Goal: Information Seeking & Learning: Compare options

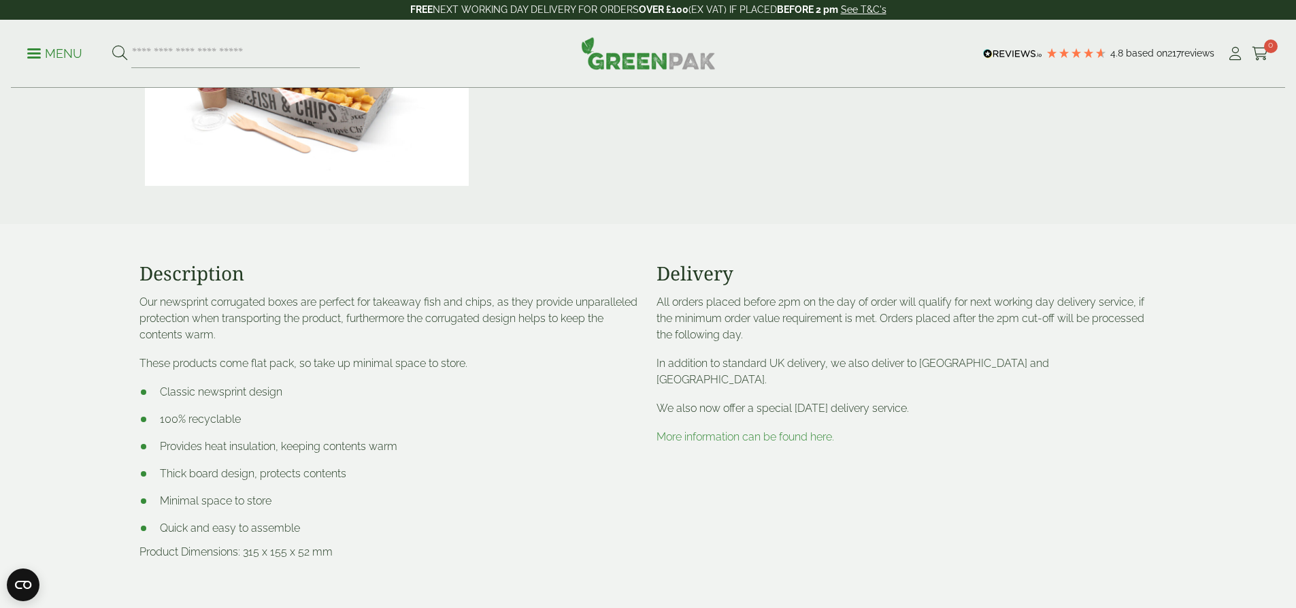
scroll to position [749, 0]
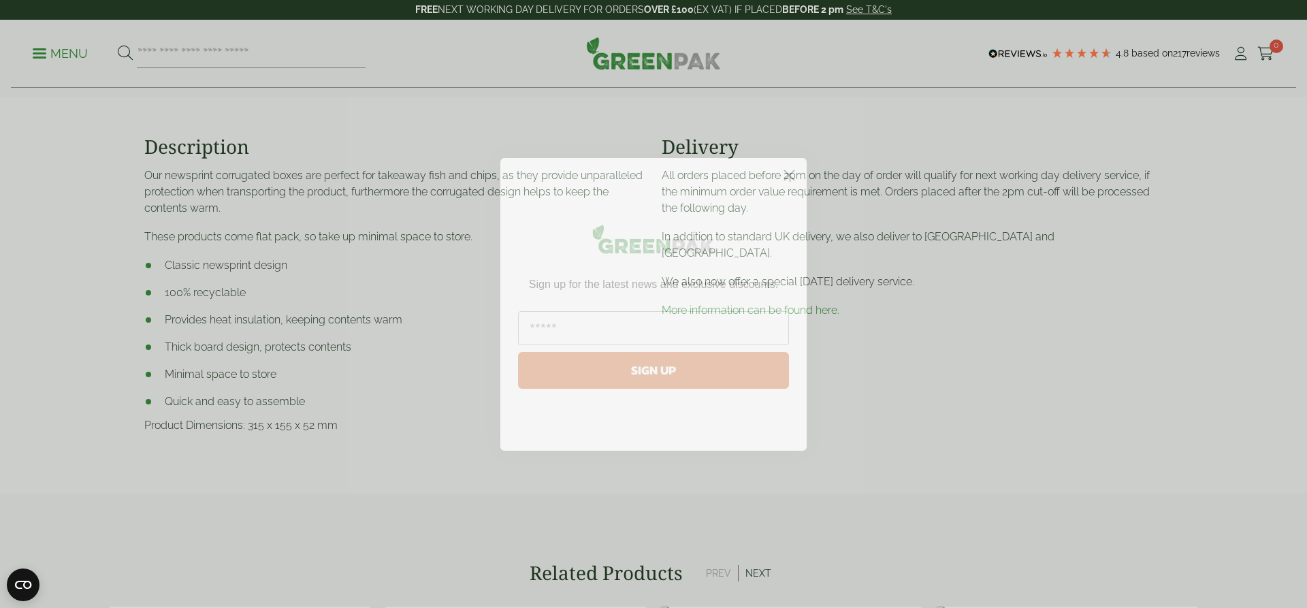
click at [782, 176] on circle "Close dialog" at bounding box center [789, 174] width 22 height 22
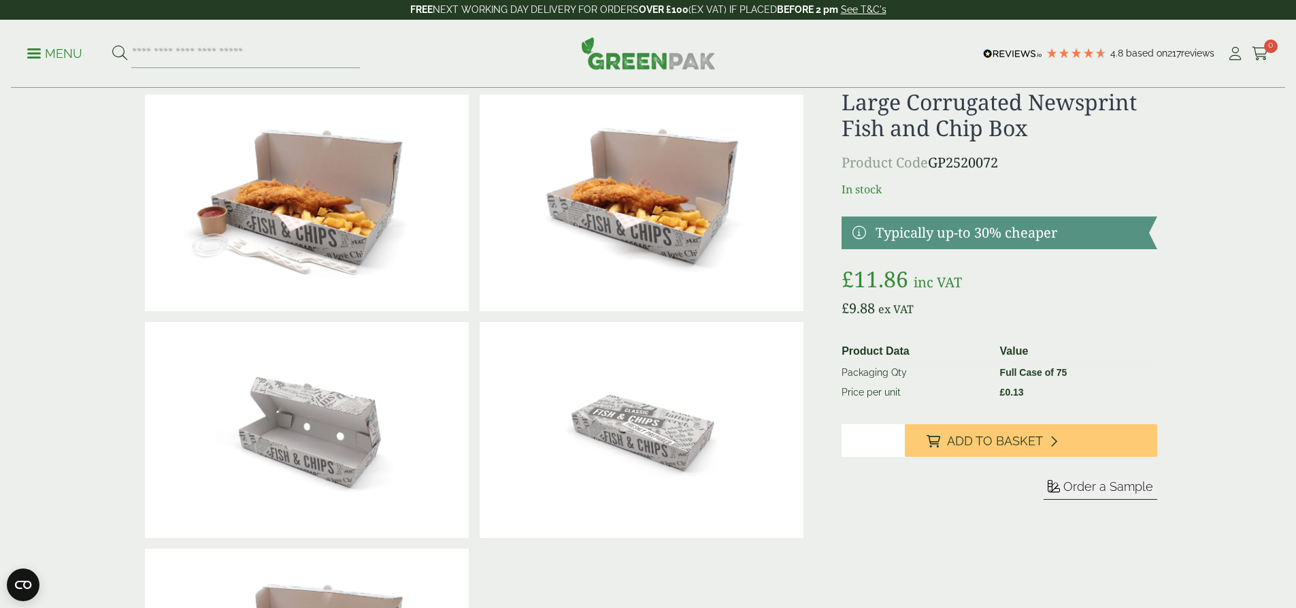
scroll to position [0, 0]
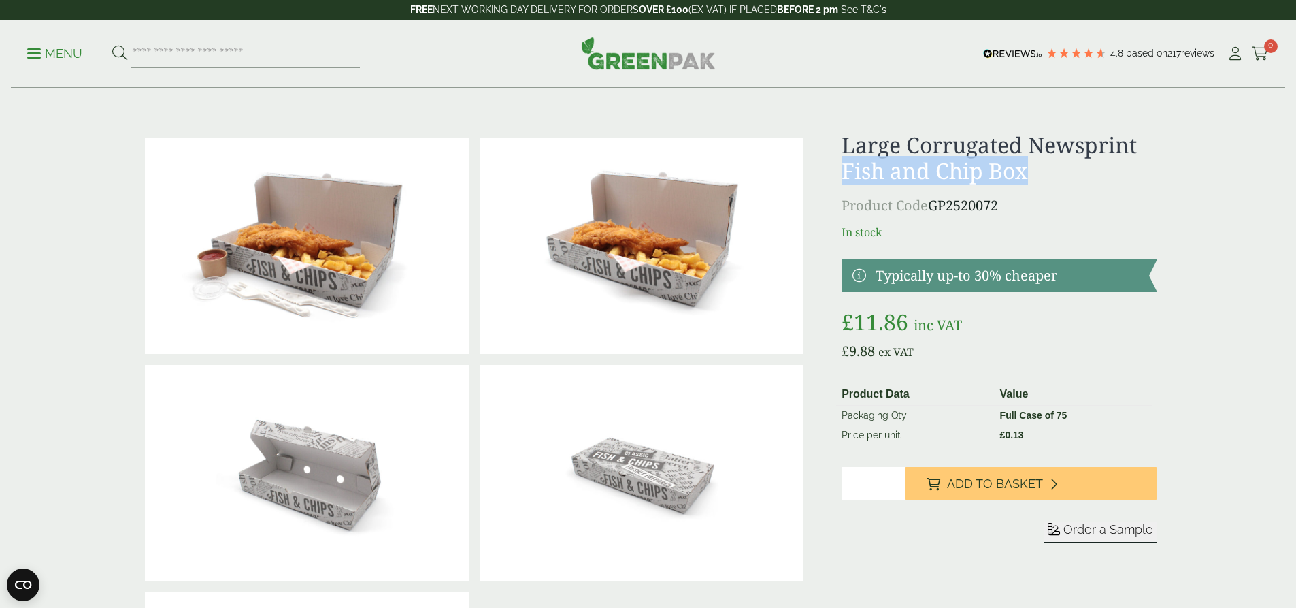
drag, startPoint x: 844, startPoint y: 172, endPoint x: 1049, endPoint y: 174, distance: 204.9
click at [1049, 174] on h1 "Large Corrugated Newsprint Fish and Chip Box" at bounding box center [999, 158] width 315 height 52
copy h1 "Fish and Chip Box"
click at [176, 51] on input "search" at bounding box center [245, 53] width 229 height 29
paste input "**********"
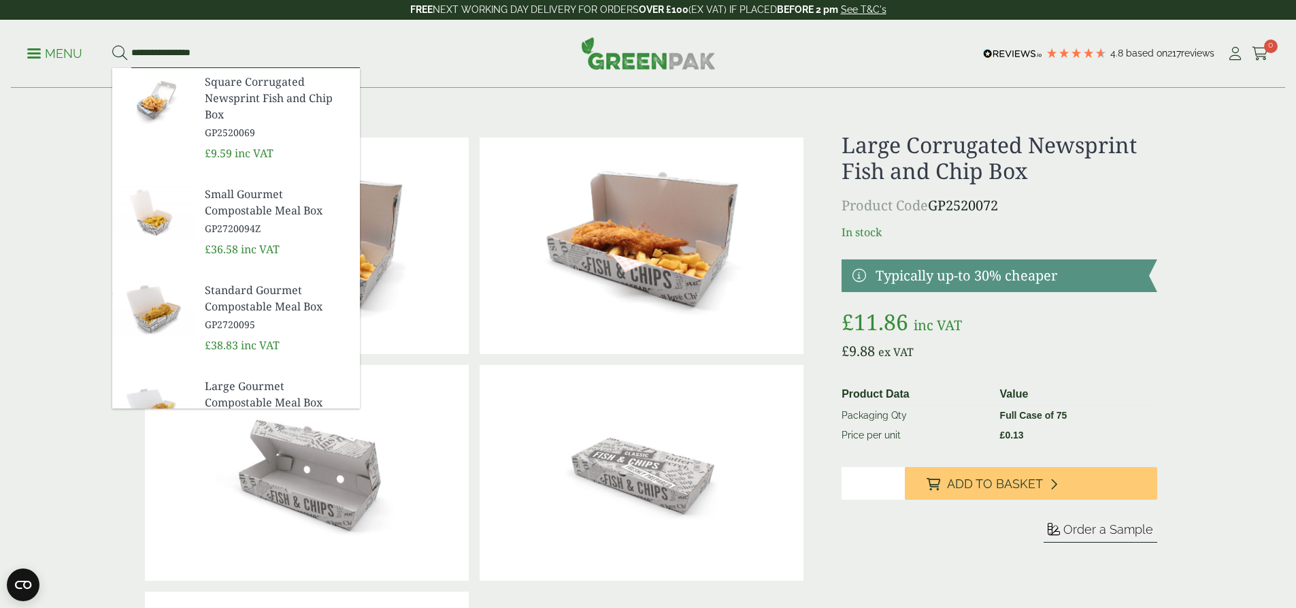
type input "**********"
click at [274, 95] on span "Square Corrugated Newsprint Fish and Chip Box" at bounding box center [277, 98] width 144 height 49
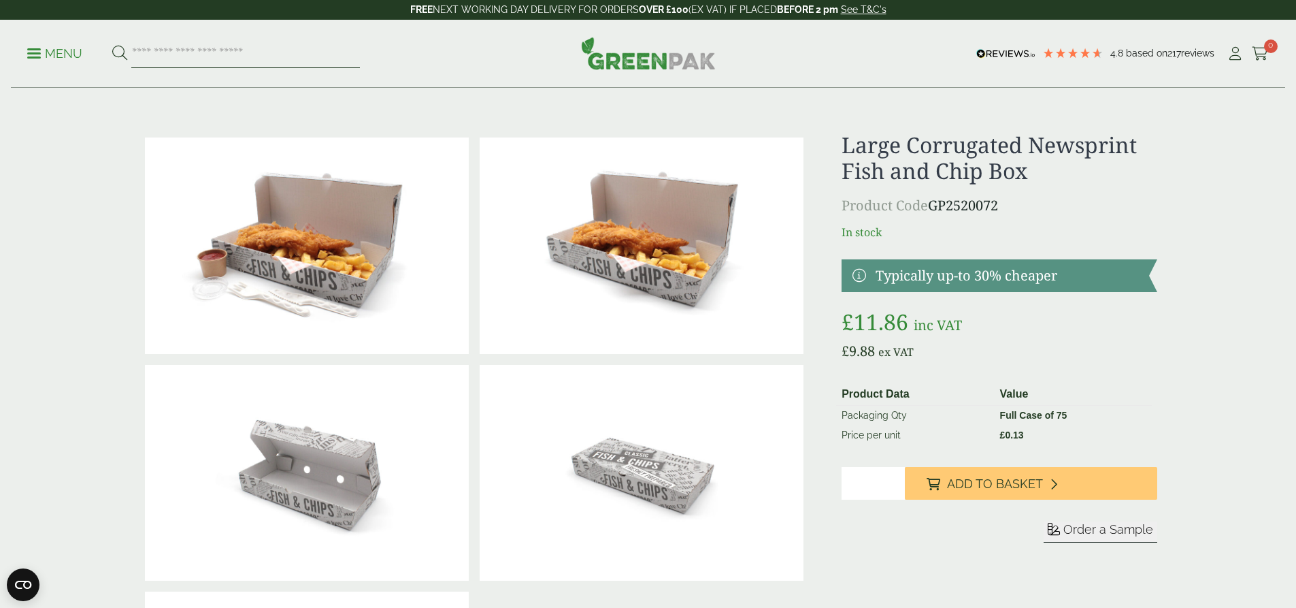
click at [169, 52] on input "search" at bounding box center [245, 53] width 229 height 29
paste input "**********"
type input "**********"
click at [112, 45] on button at bounding box center [119, 54] width 15 height 18
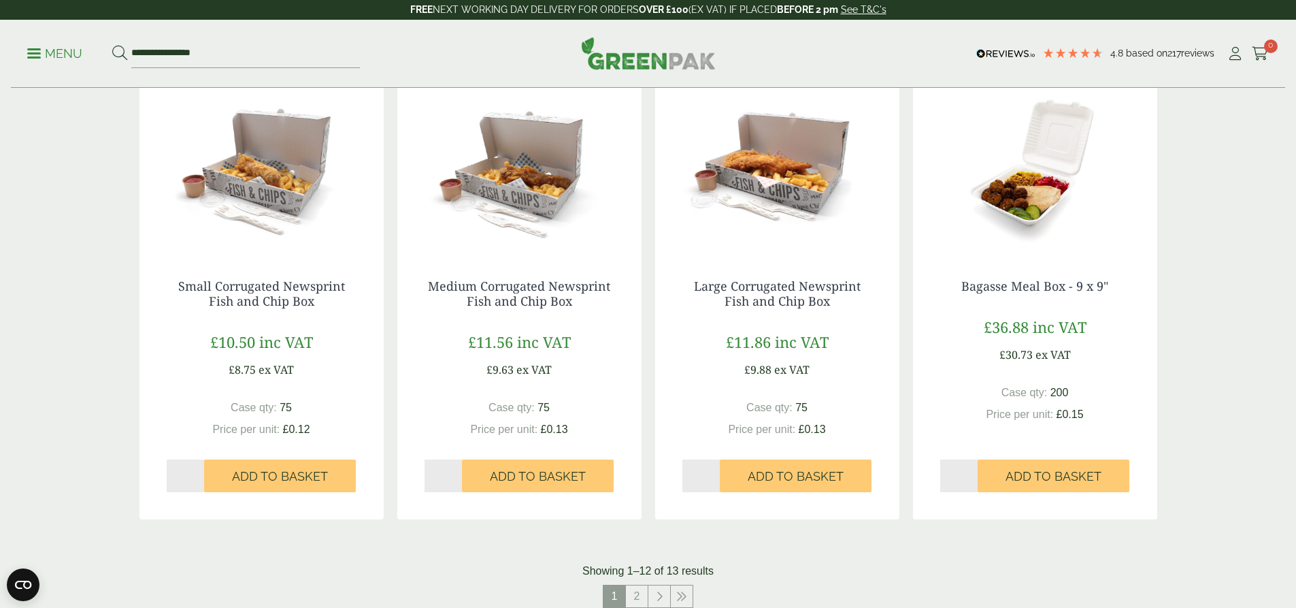
scroll to position [1157, 0]
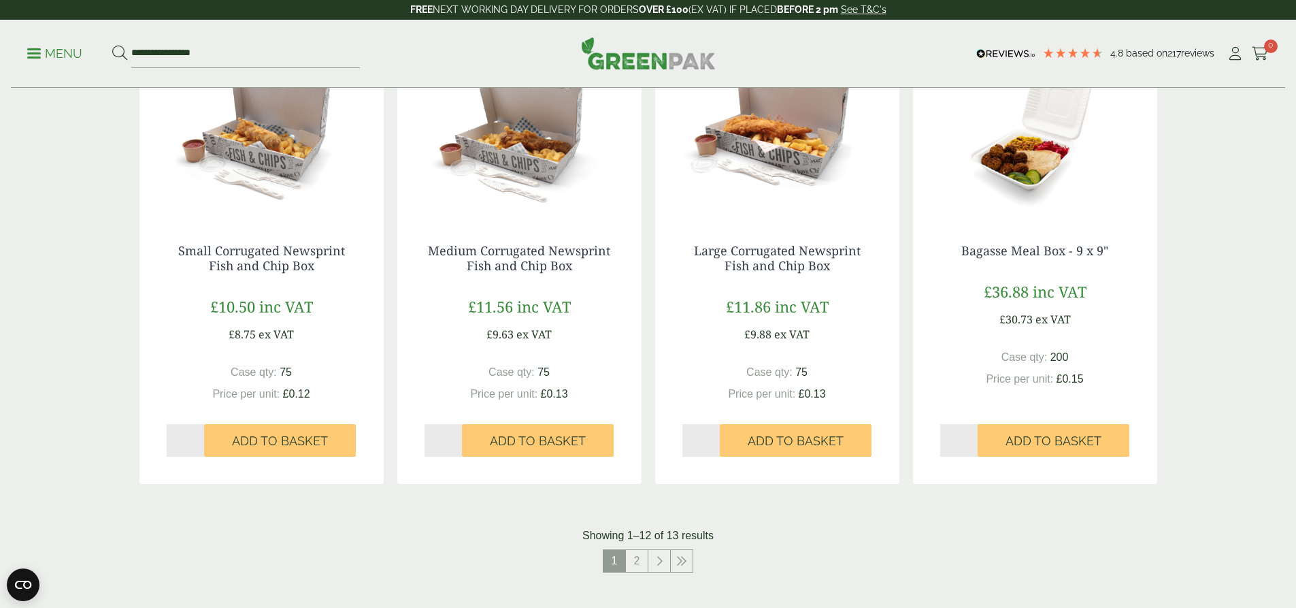
click at [258, 147] on img at bounding box center [262, 131] width 244 height 170
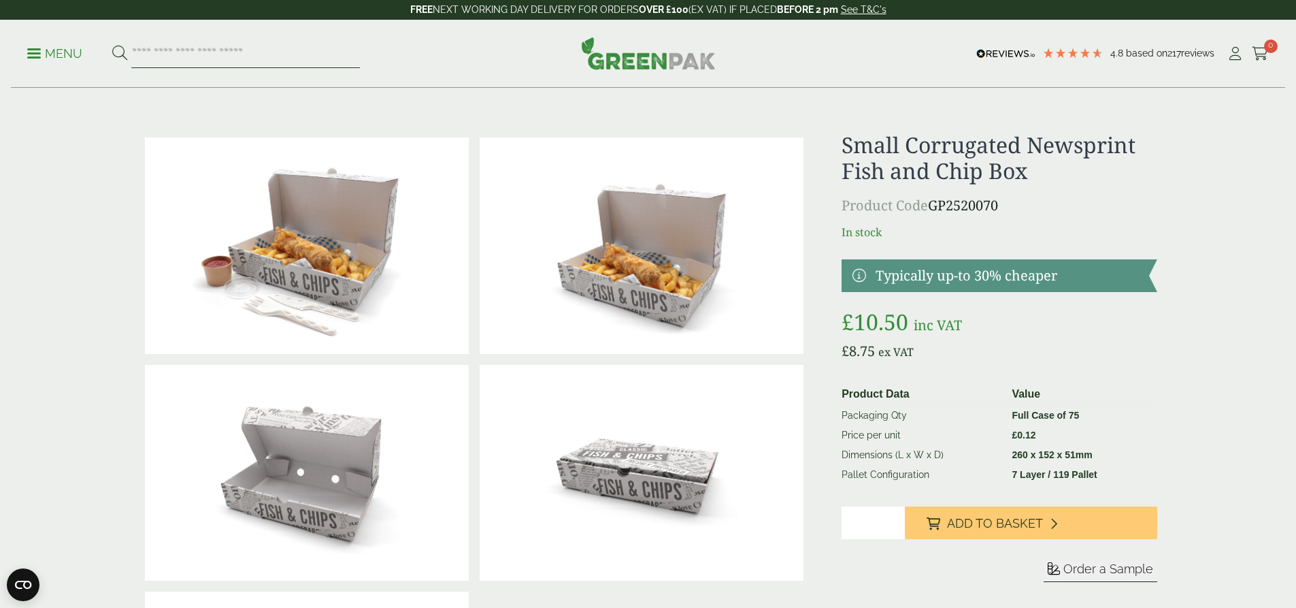
click at [209, 46] on input "search" at bounding box center [245, 53] width 229 height 29
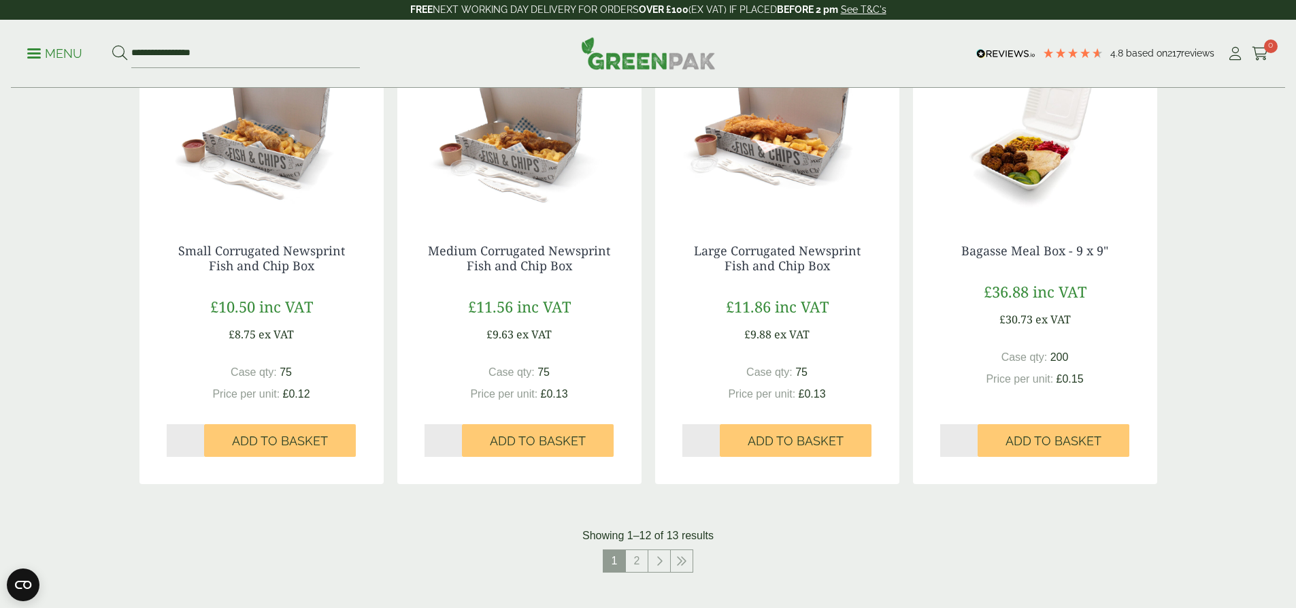
click at [276, 174] on img at bounding box center [262, 131] width 244 height 170
click at [534, 193] on img at bounding box center [519, 131] width 244 height 170
click at [762, 162] on img at bounding box center [777, 131] width 244 height 170
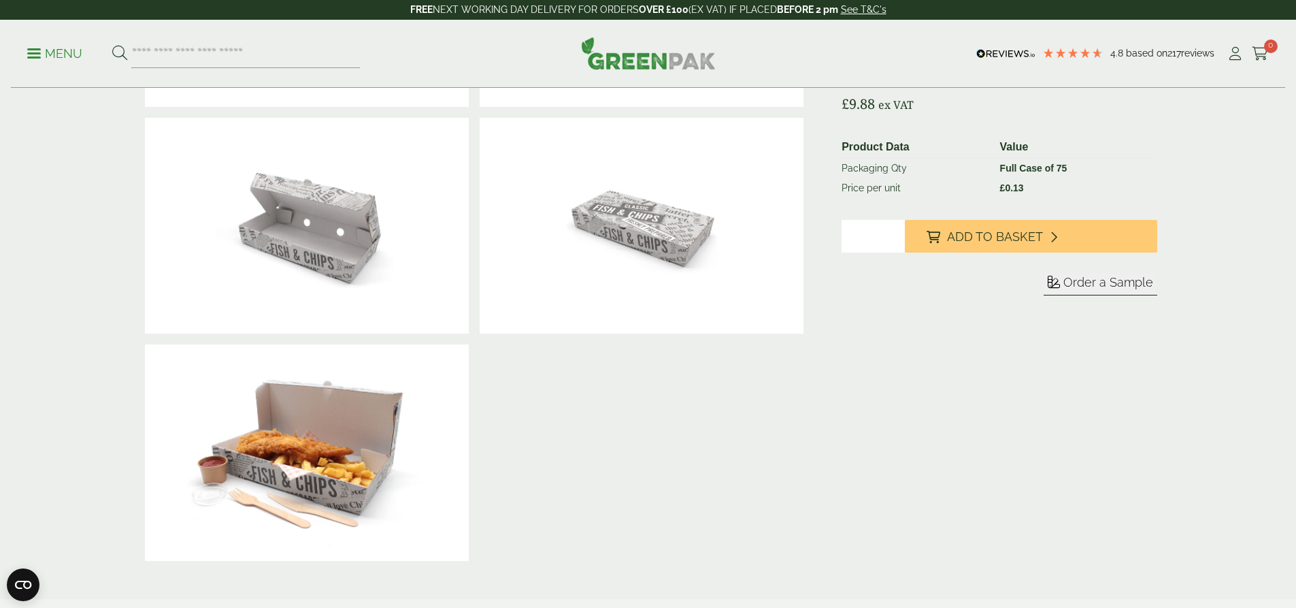
scroll to position [272, 0]
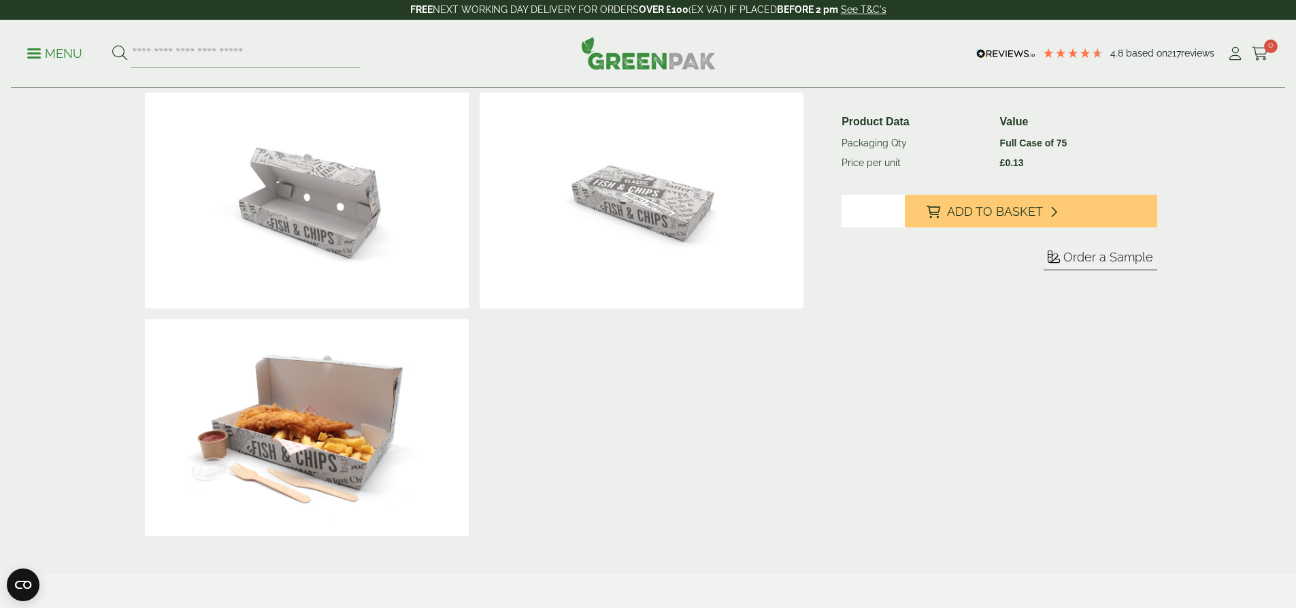
click at [708, 536] on div at bounding box center [475, 200] width 670 height 681
